Goal: Navigation & Orientation: Understand site structure

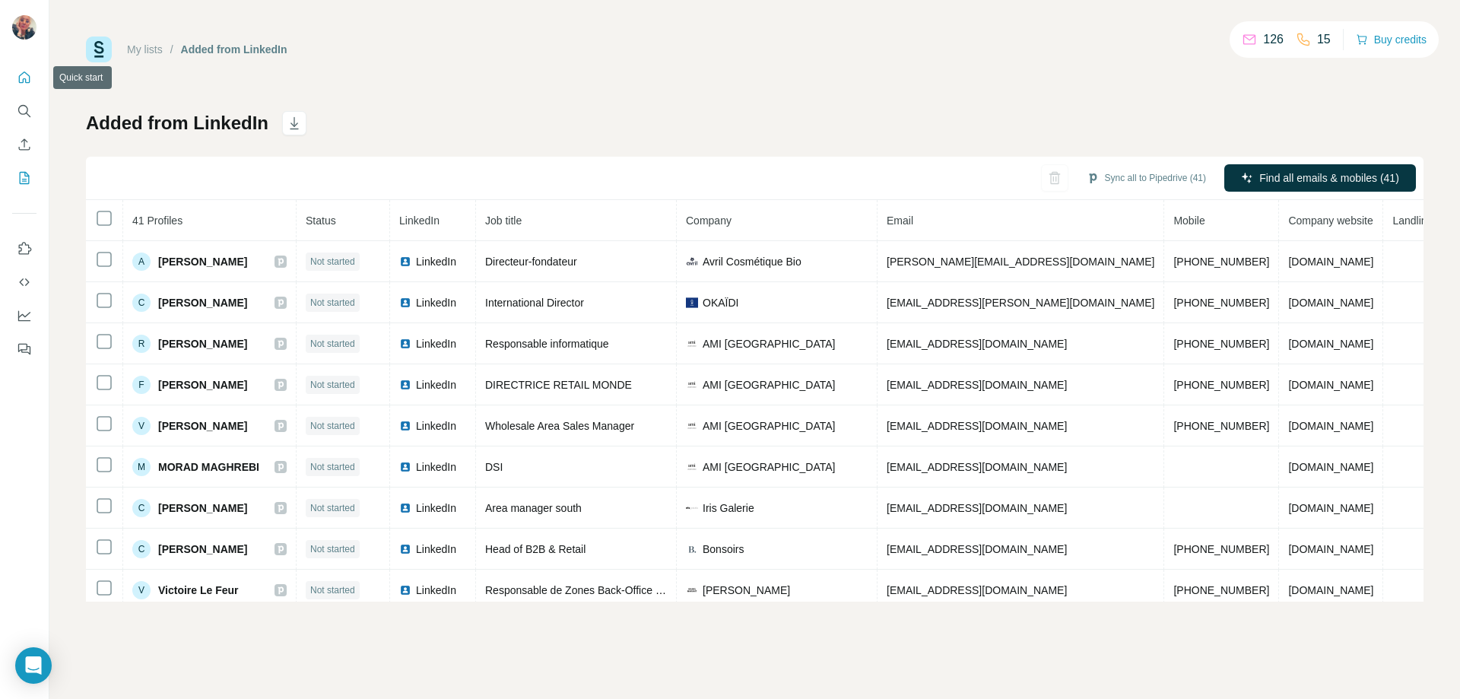
click at [22, 75] on icon "Quick start" at bounding box center [24, 77] width 15 height 15
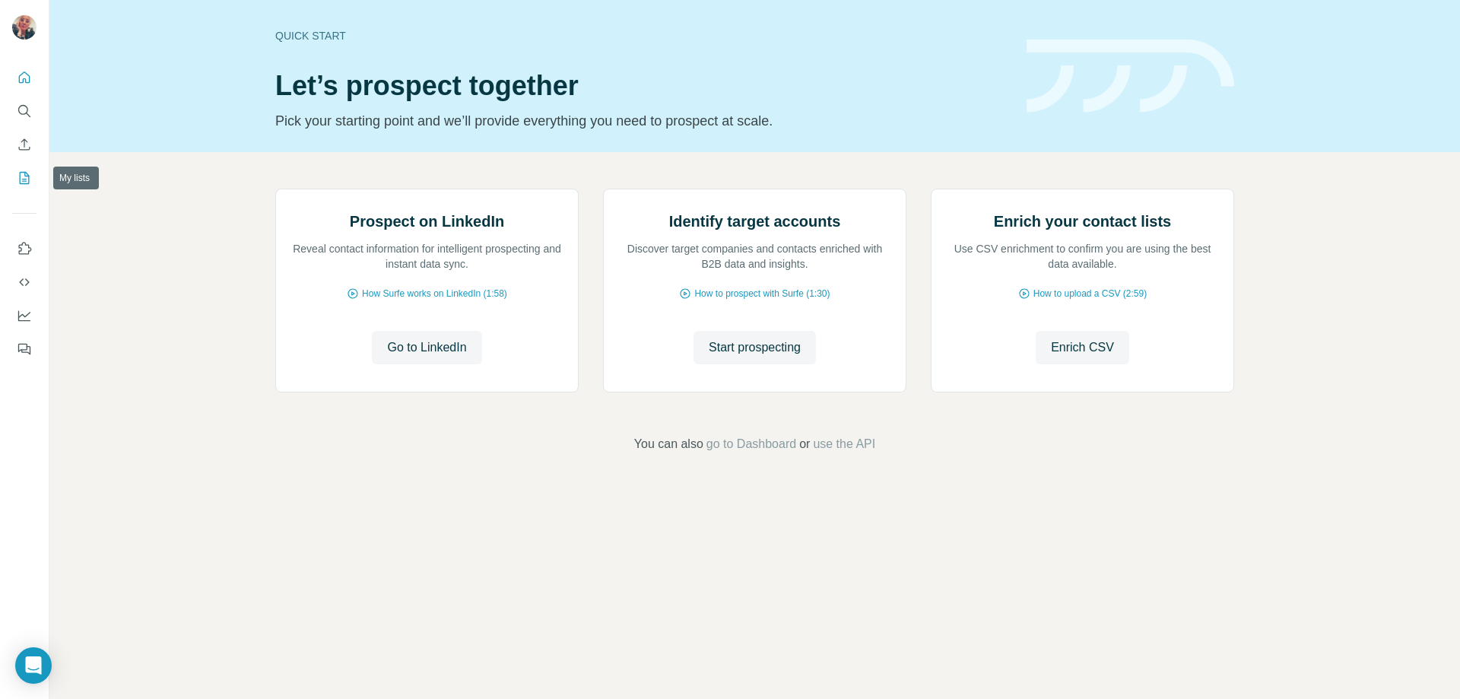
click at [26, 175] on icon "My lists" at bounding box center [24, 177] width 15 height 15
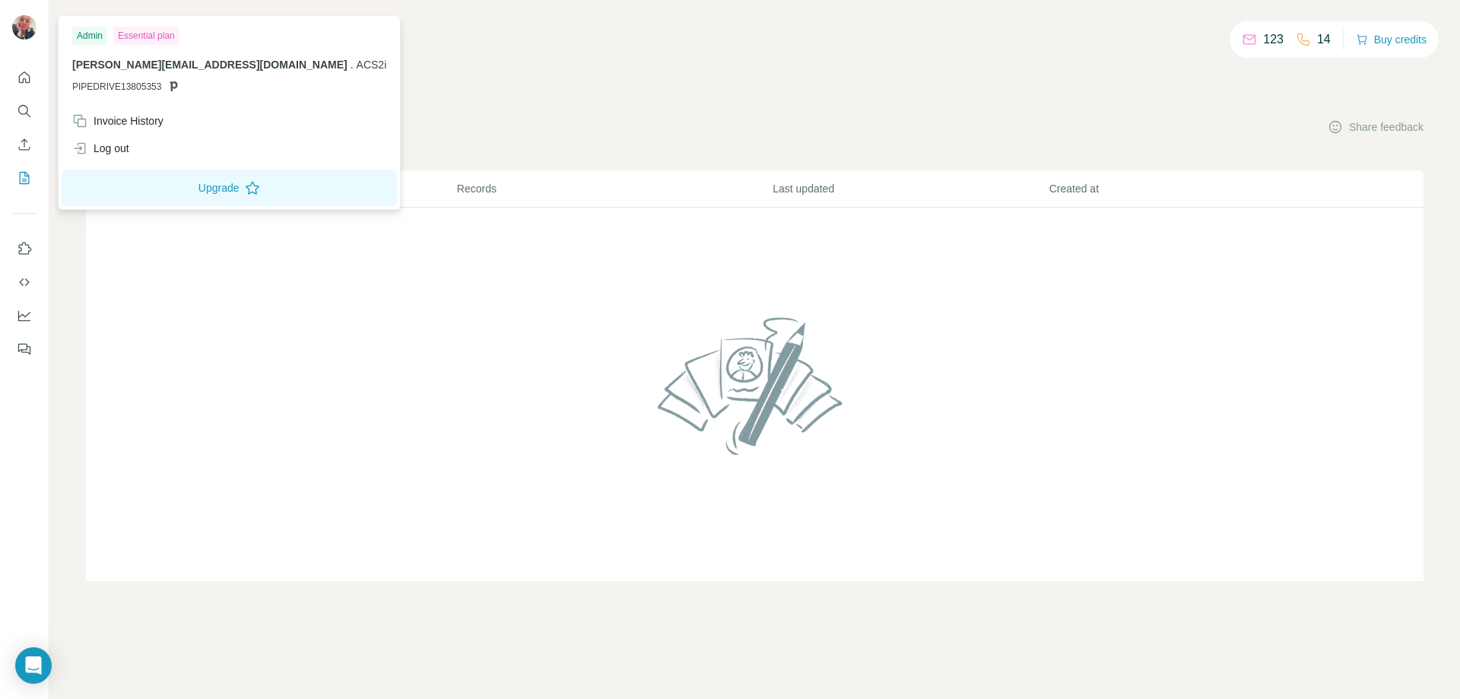
click at [22, 29] on img at bounding box center [24, 27] width 24 height 24
click at [571, 56] on div "123 14 Buy credits" at bounding box center [754, 49] width 1337 height 26
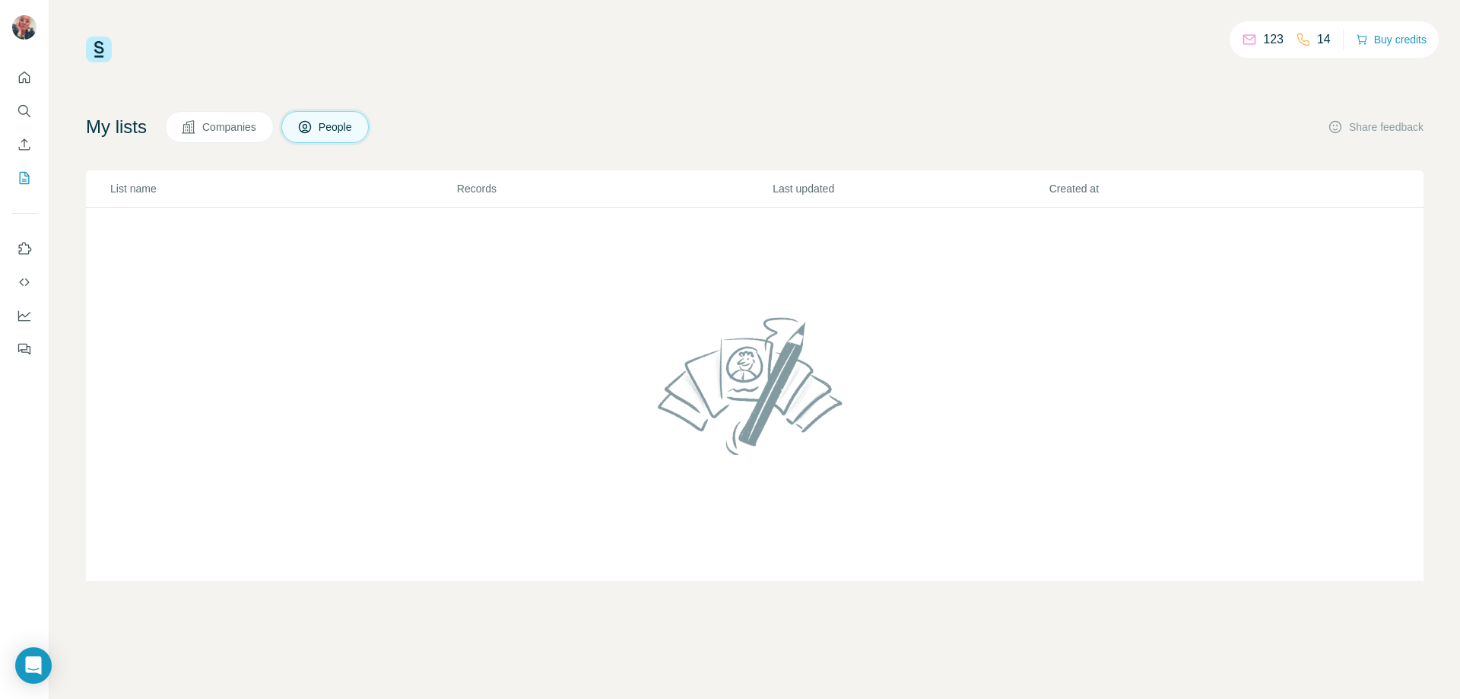
click at [101, 52] on img at bounding box center [99, 49] width 26 height 26
click at [14, 314] on button "Dashboard" at bounding box center [24, 315] width 24 height 27
click at [24, 78] on icon "Quick start" at bounding box center [24, 77] width 15 height 15
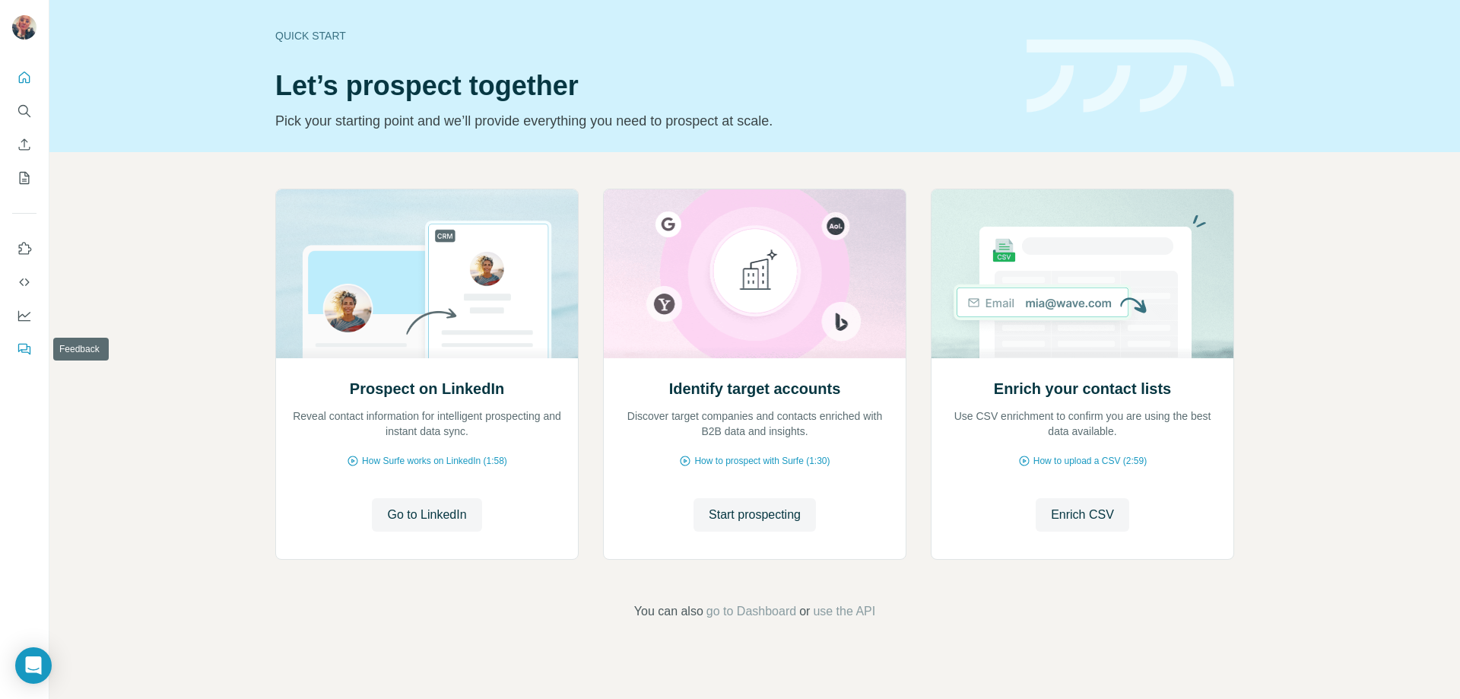
click at [26, 346] on icon "Feedback" at bounding box center [24, 348] width 15 height 15
click at [24, 318] on icon "Dashboard" at bounding box center [24, 315] width 15 height 15
click at [27, 345] on icon "Feedback" at bounding box center [22, 348] width 9 height 8
click at [23, 316] on icon "Dashboard" at bounding box center [24, 315] width 15 height 15
